Goal: Task Accomplishment & Management: Manage account settings

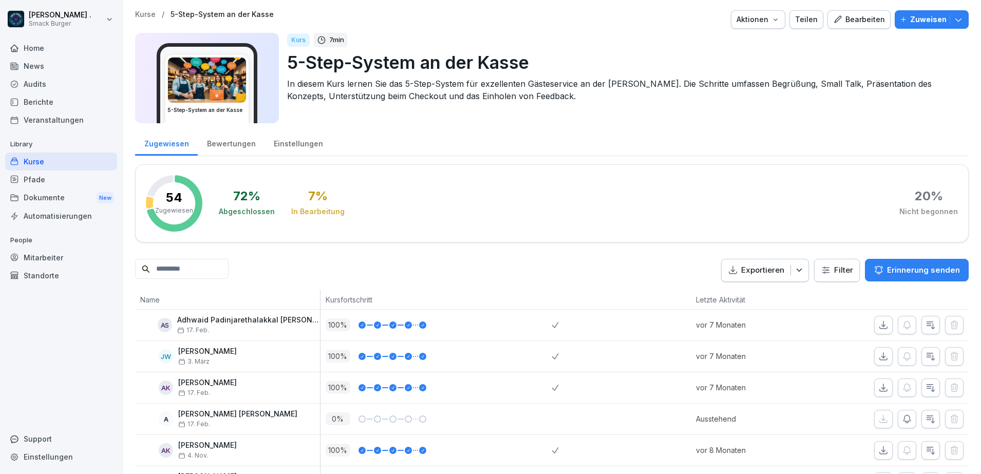
click at [45, 257] on div "Mitarbeiter" at bounding box center [61, 258] width 112 height 18
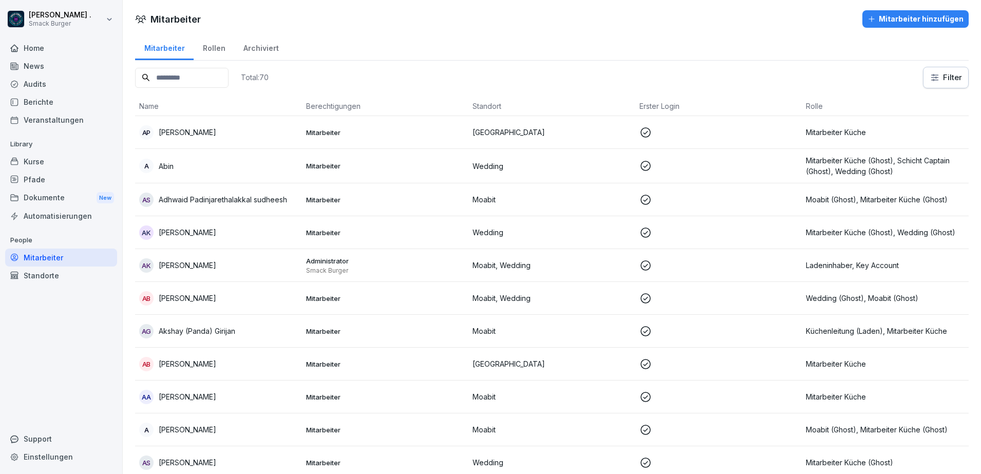
click at [216, 81] on input at bounding box center [181, 78] width 93 height 20
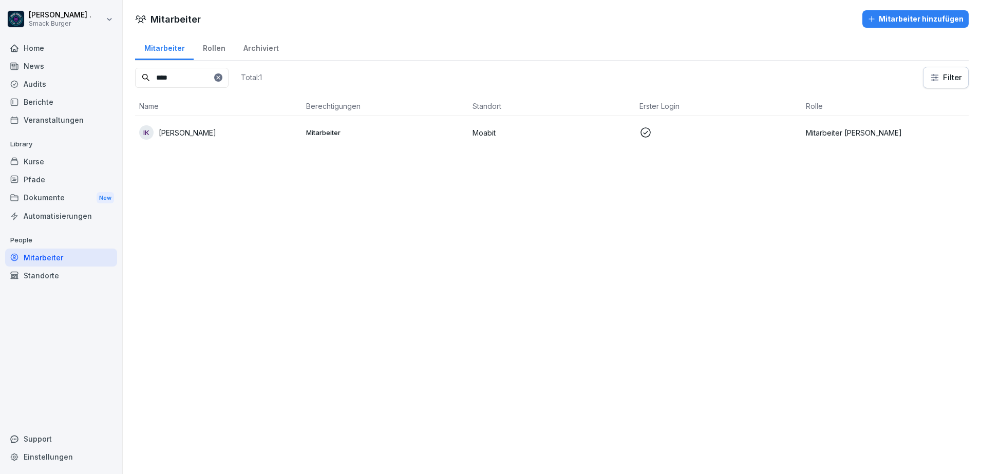
type input "****"
click at [194, 132] on p "[PERSON_NAME]" at bounding box center [188, 132] width 58 height 11
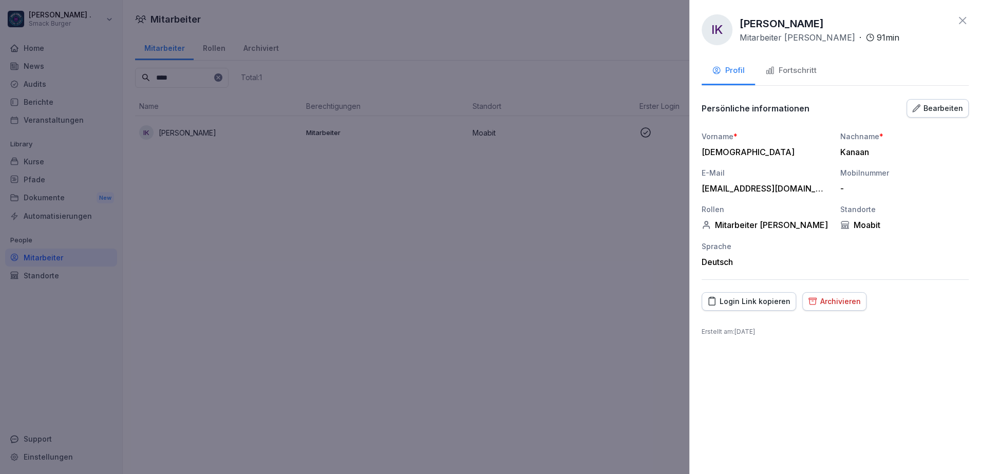
click at [377, 251] on div at bounding box center [490, 237] width 981 height 474
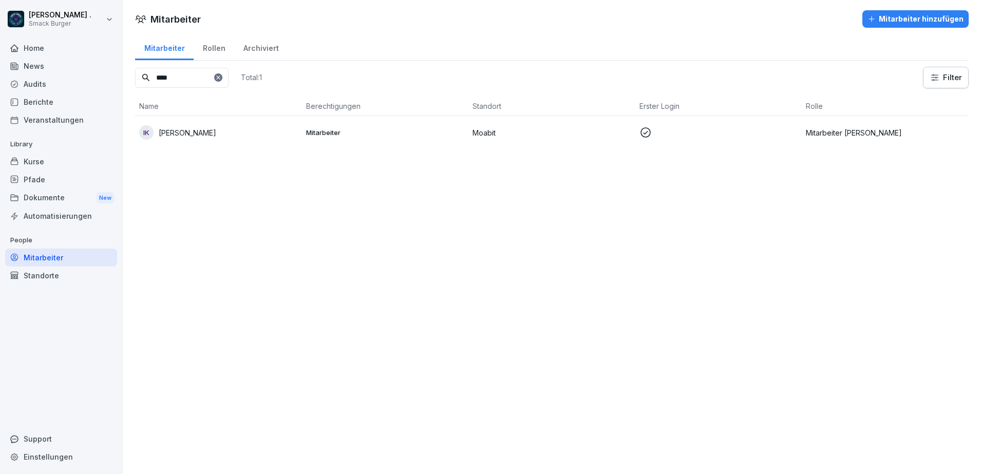
click at [272, 138] on div "IK [PERSON_NAME]" at bounding box center [218, 132] width 159 height 14
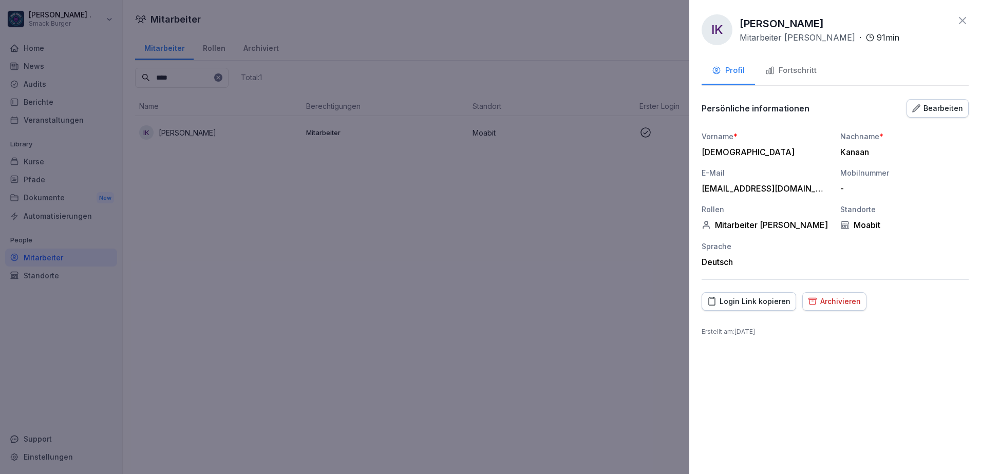
click at [748, 302] on div "Login Link kopieren" at bounding box center [748, 301] width 83 height 11
click at [616, 278] on div at bounding box center [490, 237] width 981 height 474
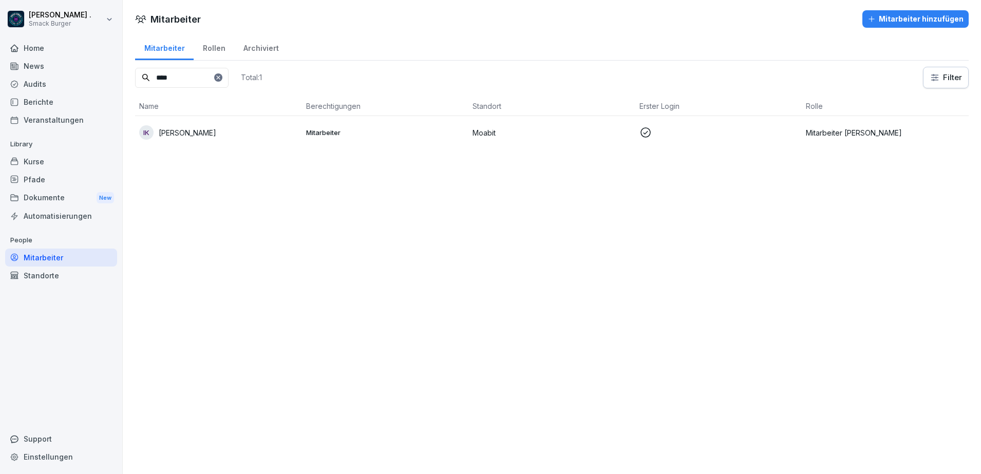
click at [217, 134] on div "IK [PERSON_NAME]" at bounding box center [218, 132] width 159 height 14
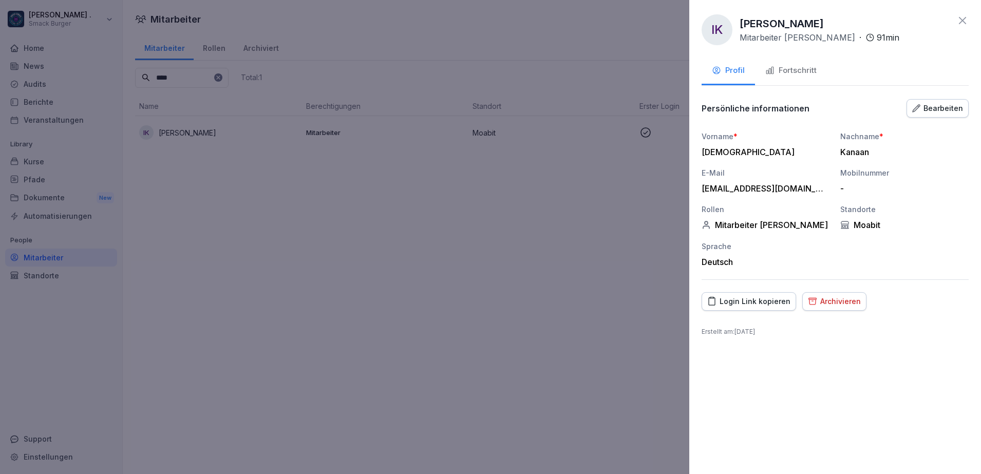
click at [945, 107] on div "Bearbeiten" at bounding box center [937, 108] width 51 height 11
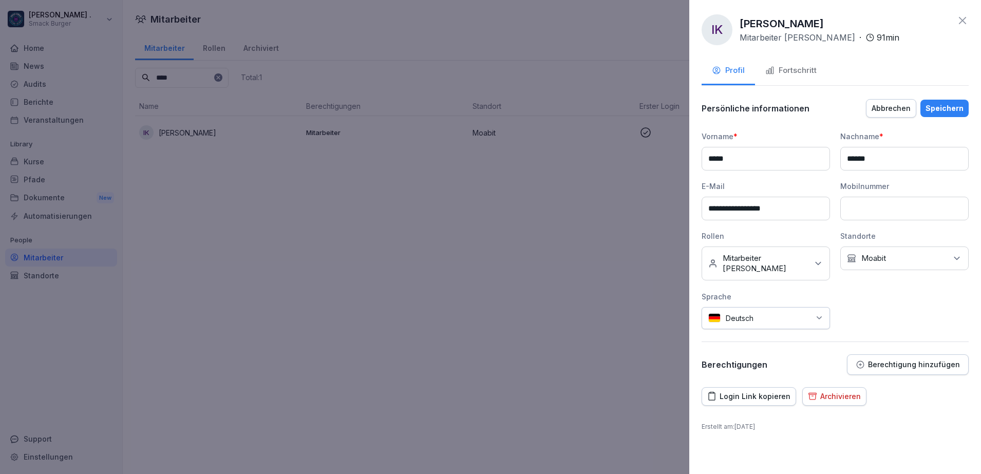
click at [876, 210] on input at bounding box center [904, 209] width 128 height 24
click at [472, 290] on div at bounding box center [490, 237] width 981 height 474
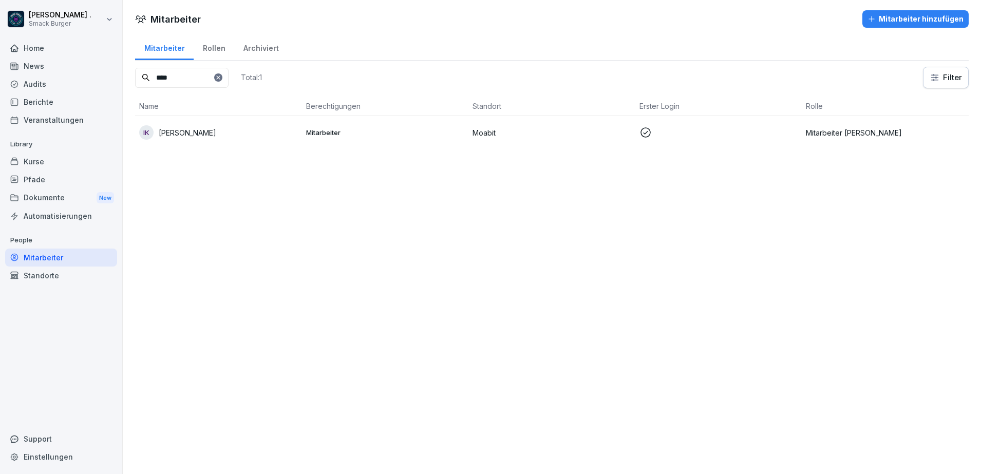
click at [577, 295] on div "Mitarbeiter Mitarbeiter hinzufügen Mitarbeiter Rollen Archiviert **** Total: 1 …" at bounding box center [552, 237] width 858 height 474
